Goal: Task Accomplishment & Management: Use online tool/utility

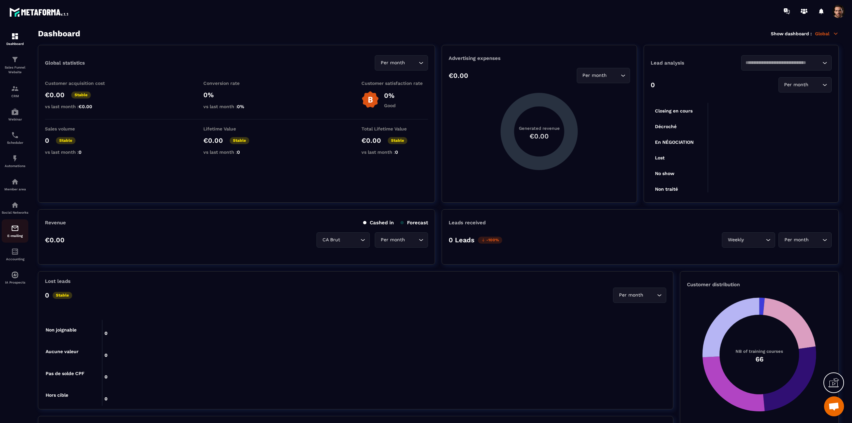
click at [15, 232] on img at bounding box center [15, 228] width 8 height 8
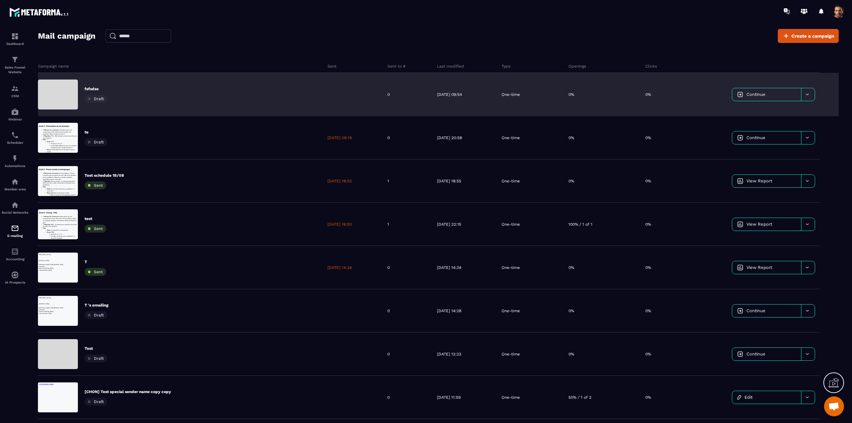
click at [771, 97] on link "Continue" at bounding box center [767, 94] width 69 height 13
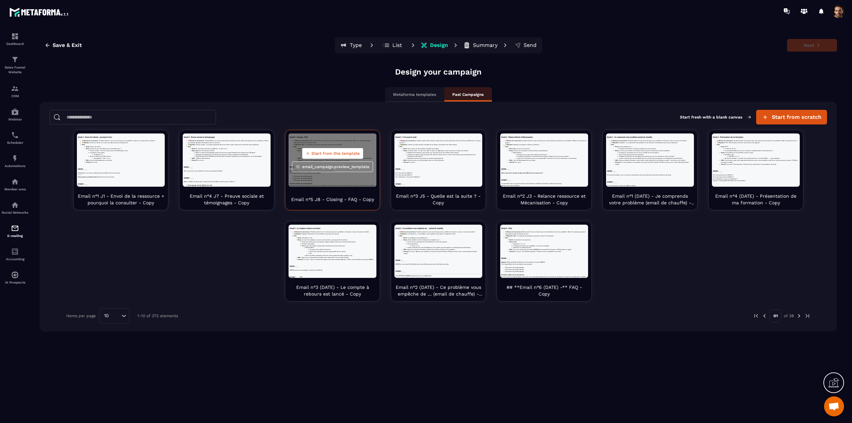
click at [323, 154] on span "Start from this template" at bounding box center [336, 153] width 48 height 5
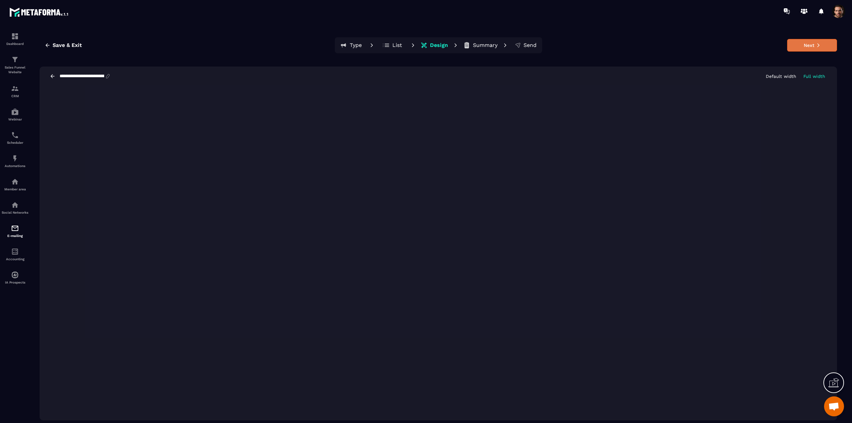
click at [808, 43] on button "Next" at bounding box center [813, 45] width 50 height 13
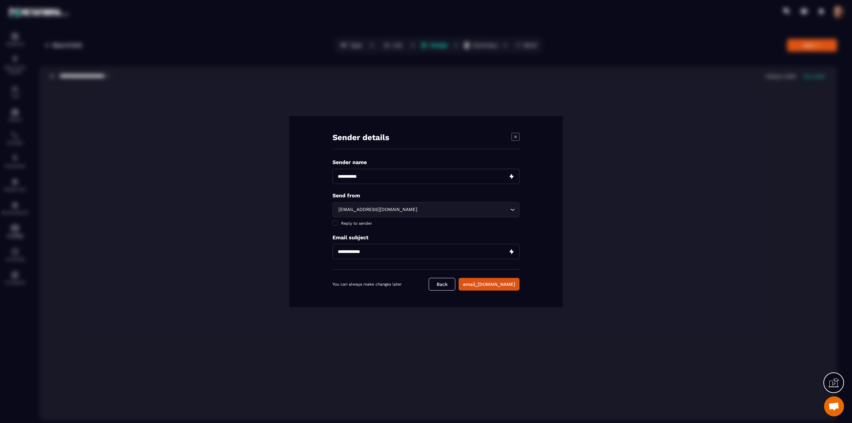
click at [376, 175] on input "Modal window" at bounding box center [426, 176] width 187 height 15
type input "****"
click at [390, 205] on div "[EMAIL_ADDRESS][DOMAIN_NAME] Loading..." at bounding box center [426, 209] width 187 height 15
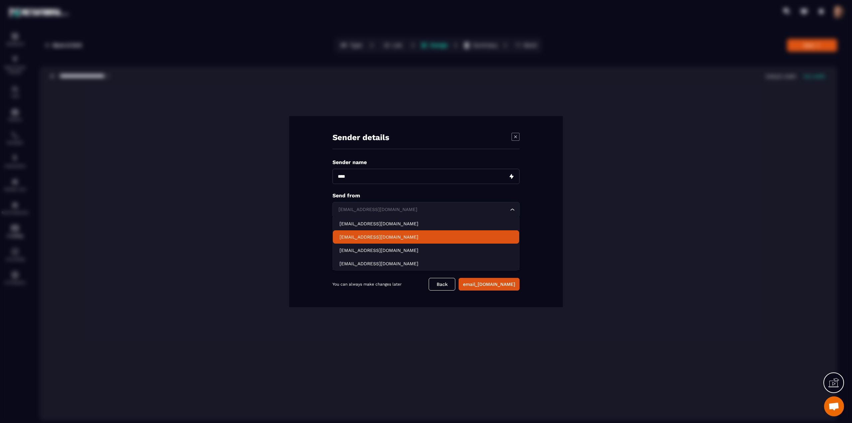
click at [356, 238] on p "[EMAIL_ADDRESS][DOMAIN_NAME]" at bounding box center [426, 237] width 173 height 7
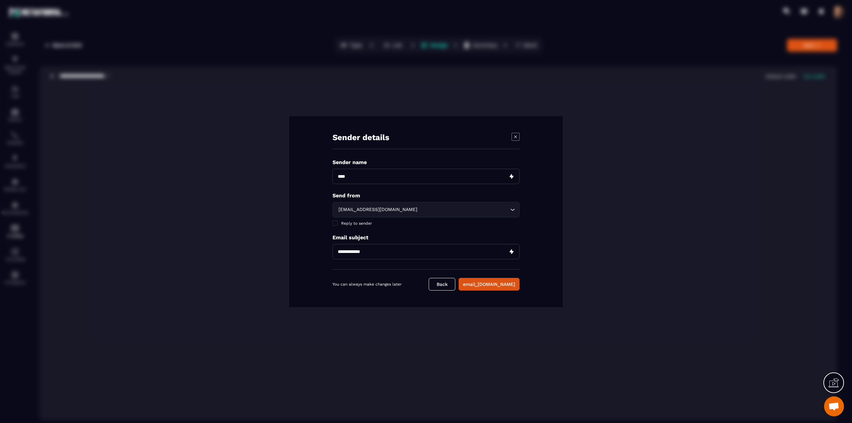
click at [355, 251] on input "Modal window" at bounding box center [426, 251] width 187 height 15
type input "****"
click at [490, 282] on button "email_[DOMAIN_NAME]" at bounding box center [489, 284] width 61 height 13
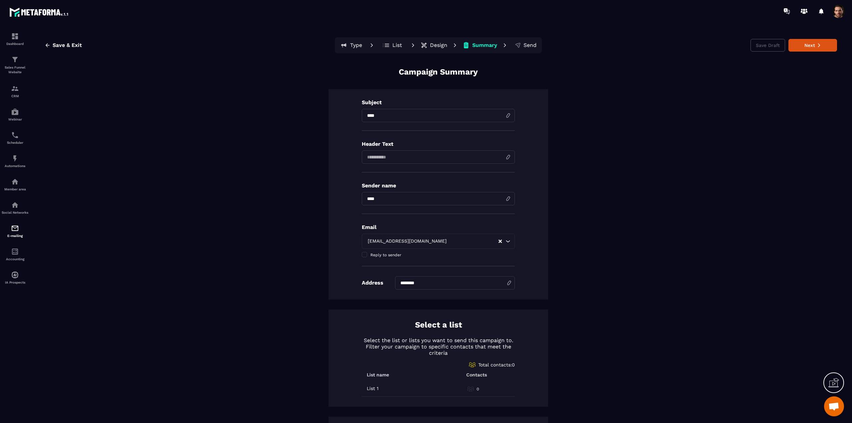
scroll to position [126, 0]
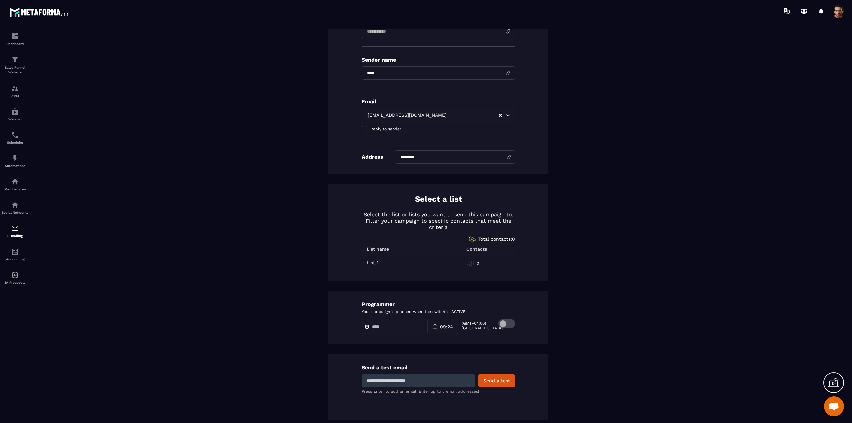
click at [432, 383] on input at bounding box center [418, 380] width 113 height 13
type input "*"
type input "**********"
click at [485, 383] on button "Send a test" at bounding box center [497, 380] width 37 height 13
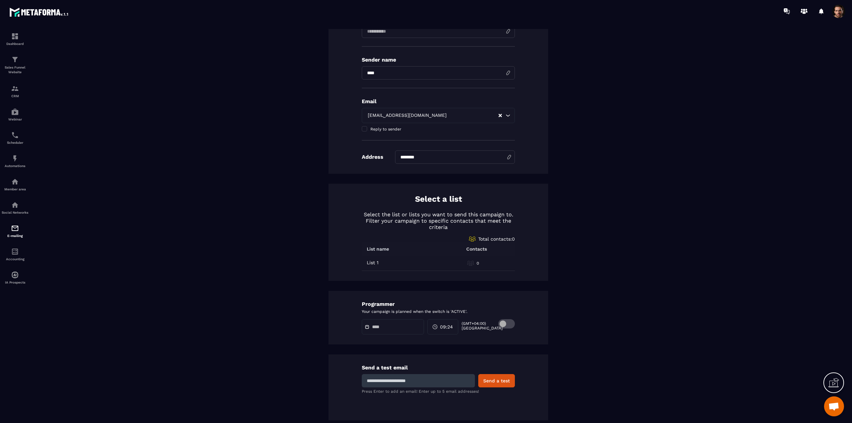
click at [839, 14] on span at bounding box center [838, 11] width 13 height 13
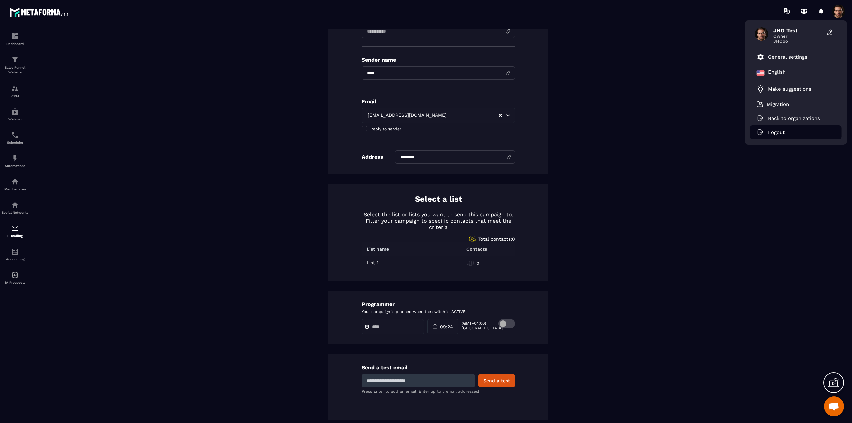
click at [774, 131] on p "Logout" at bounding box center [777, 133] width 17 height 6
